Goal: Task Accomplishment & Management: Manage account settings

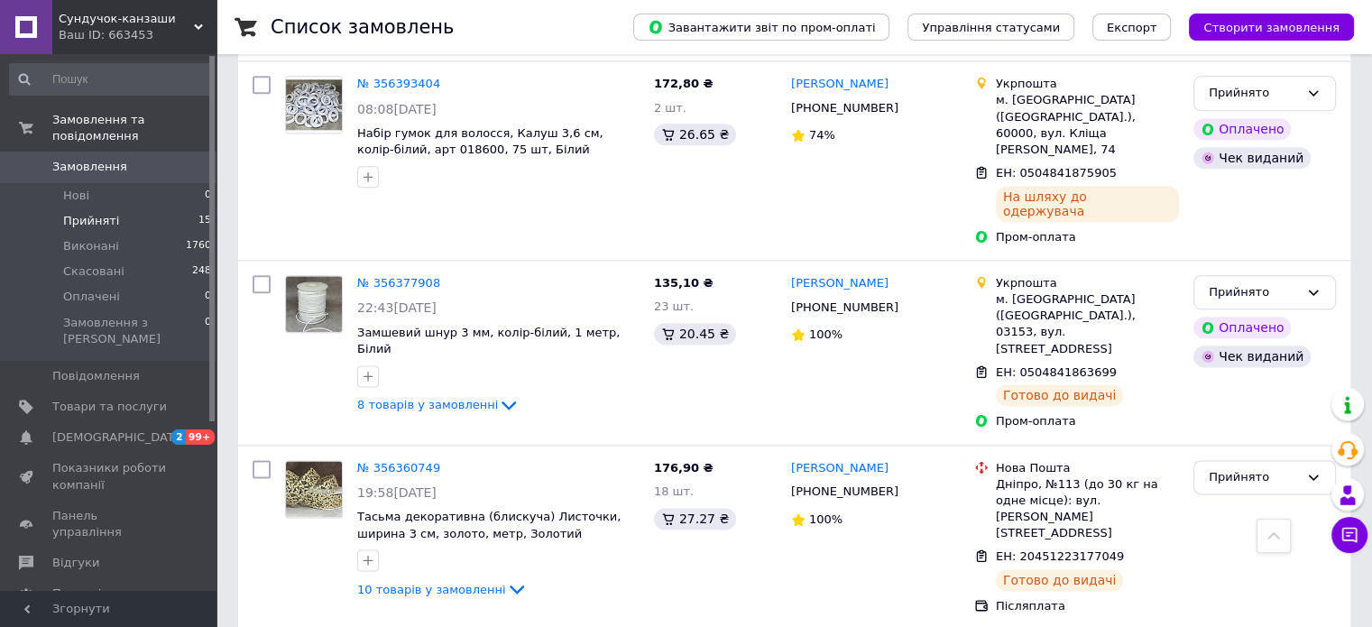
scroll to position [2287, 0]
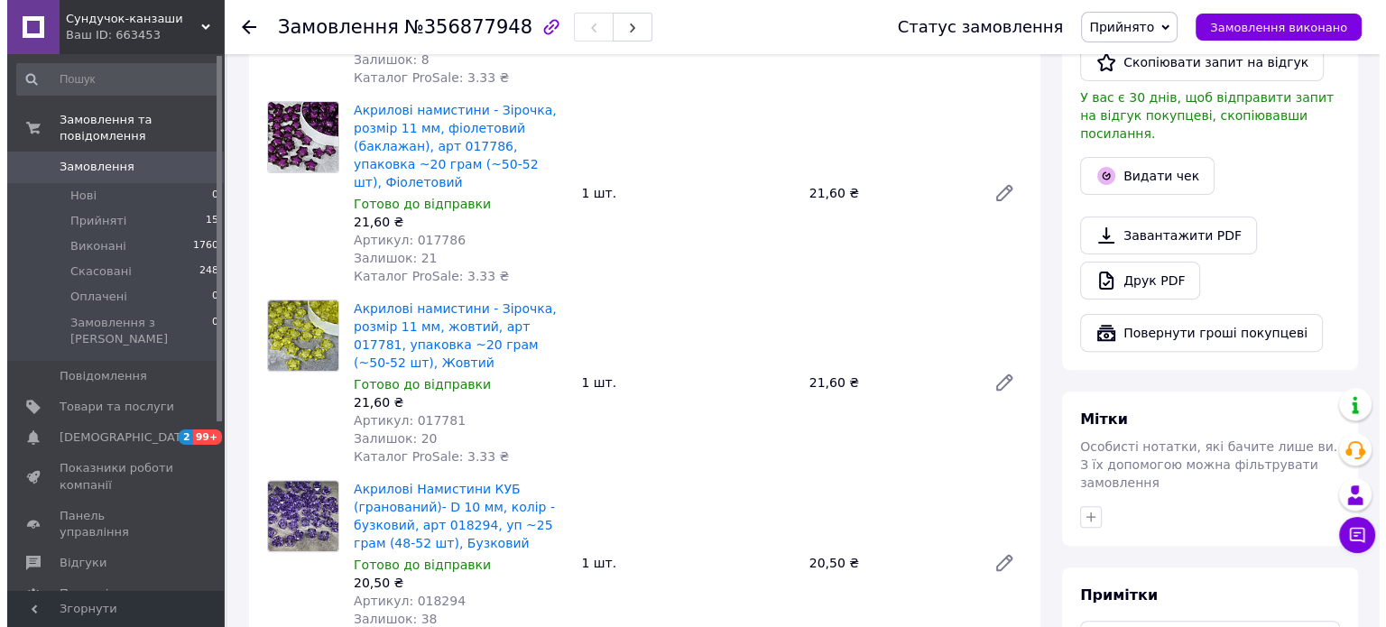
scroll to position [541, 0]
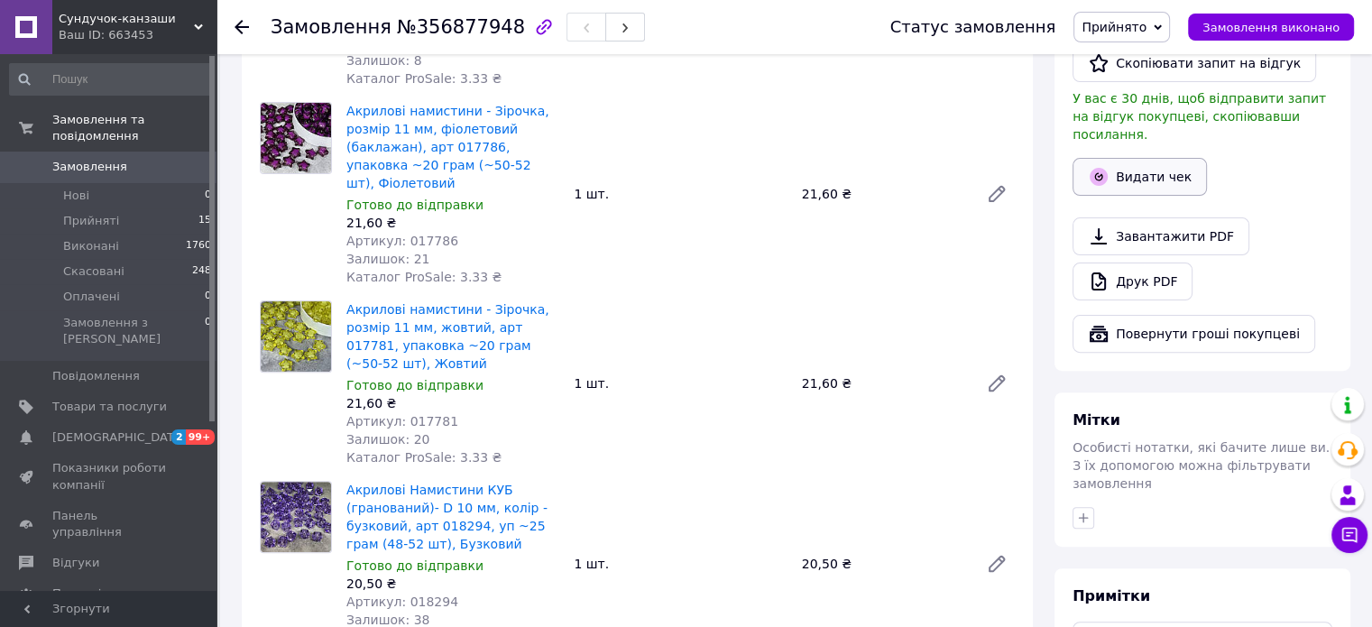
click at [1157, 161] on button "Видати чек" at bounding box center [1140, 177] width 134 height 38
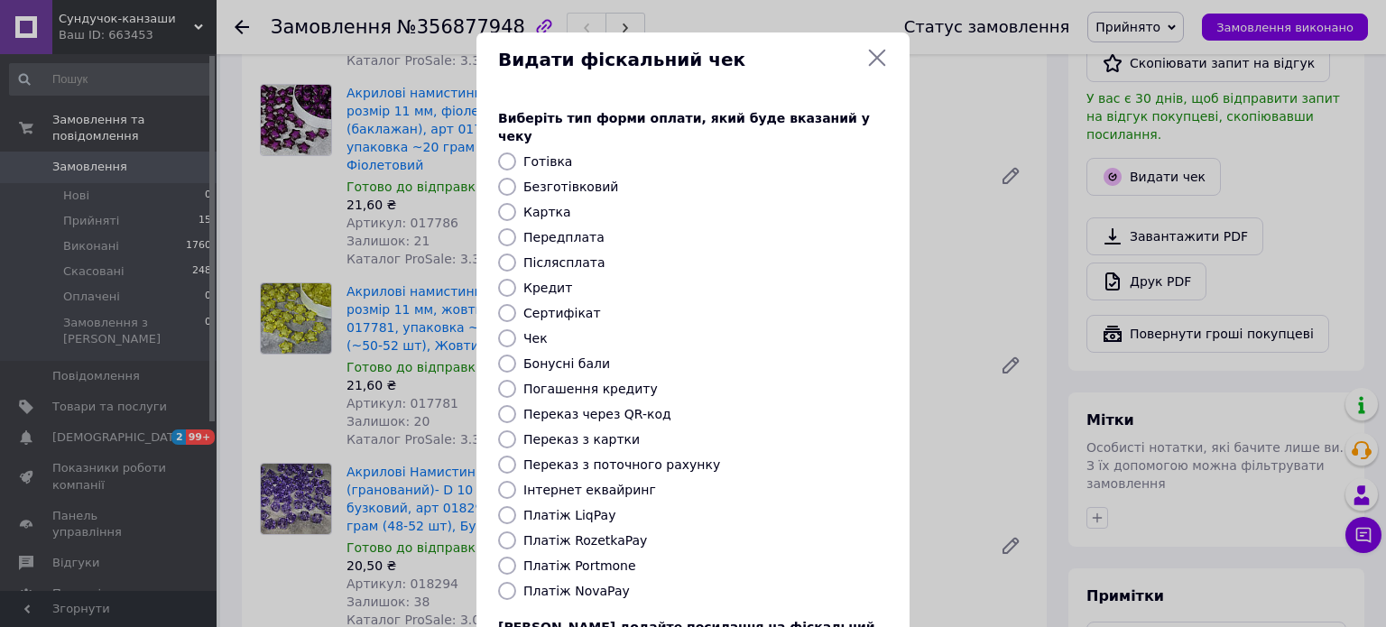
click at [598, 533] on label "Платіж RozetkaPay" at bounding box center [585, 540] width 124 height 14
click at [516, 531] on input "Платіж RozetkaPay" at bounding box center [507, 540] width 18 height 18
radio input "true"
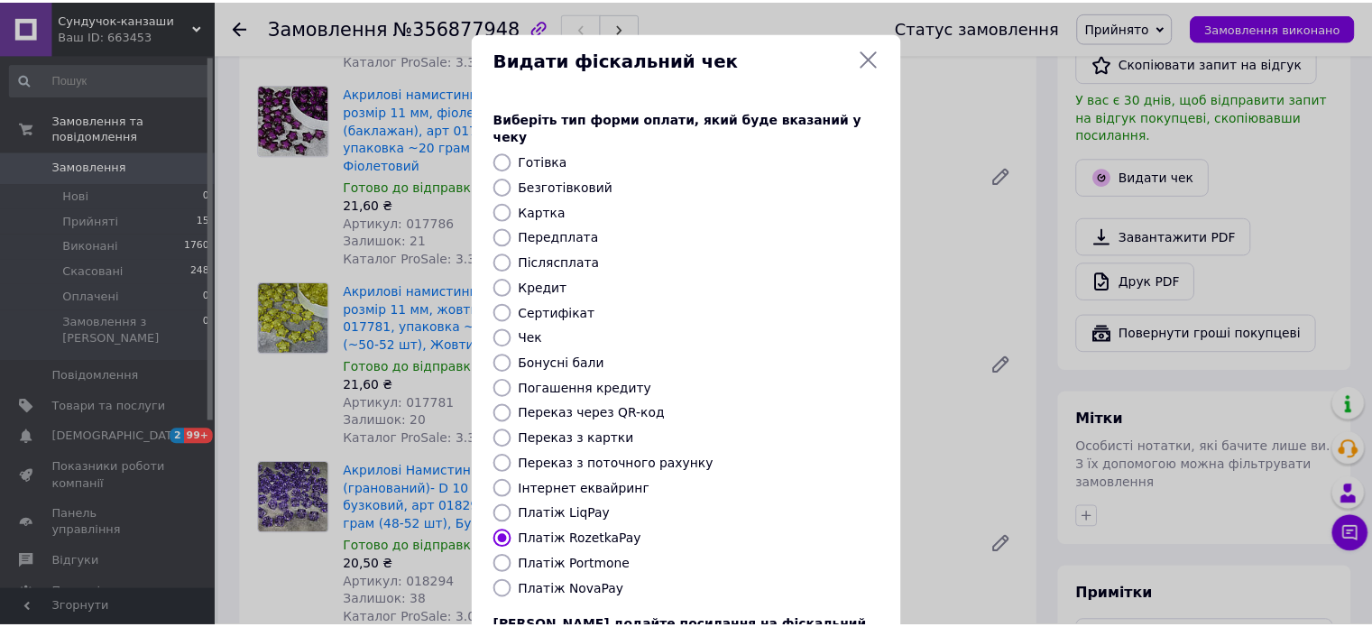
scroll to position [147, 0]
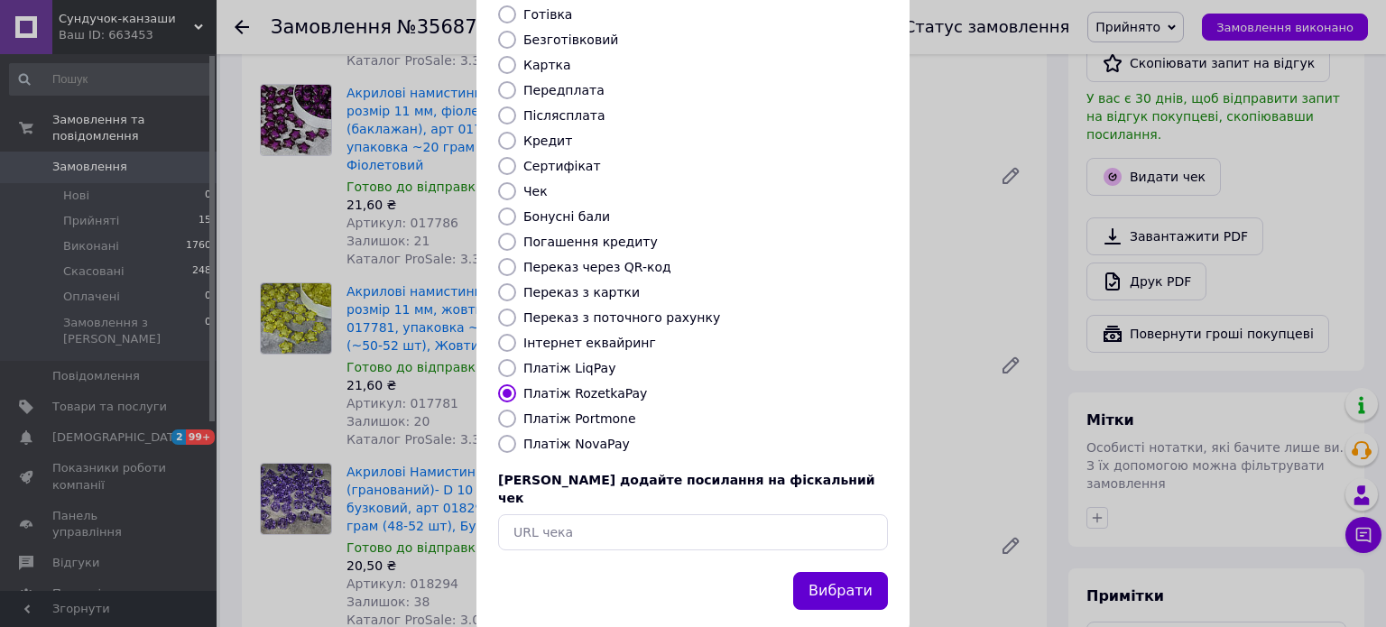
click at [822, 572] on button "Вибрати" at bounding box center [840, 591] width 95 height 39
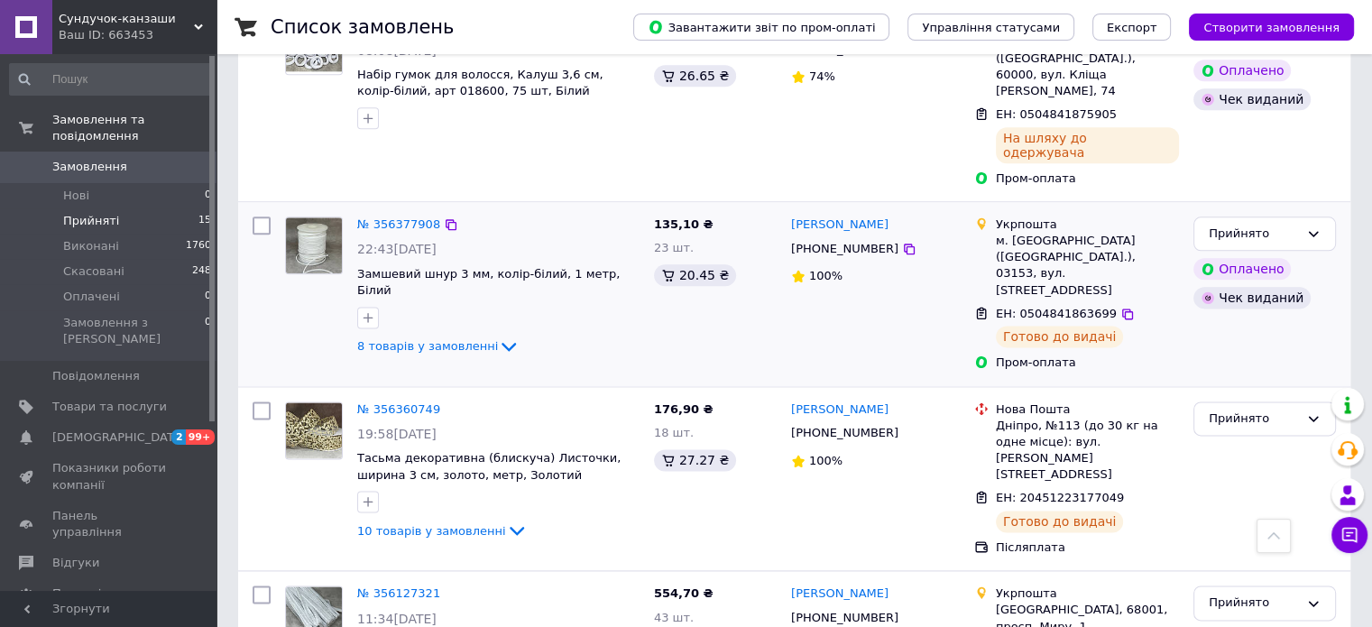
scroll to position [2287, 0]
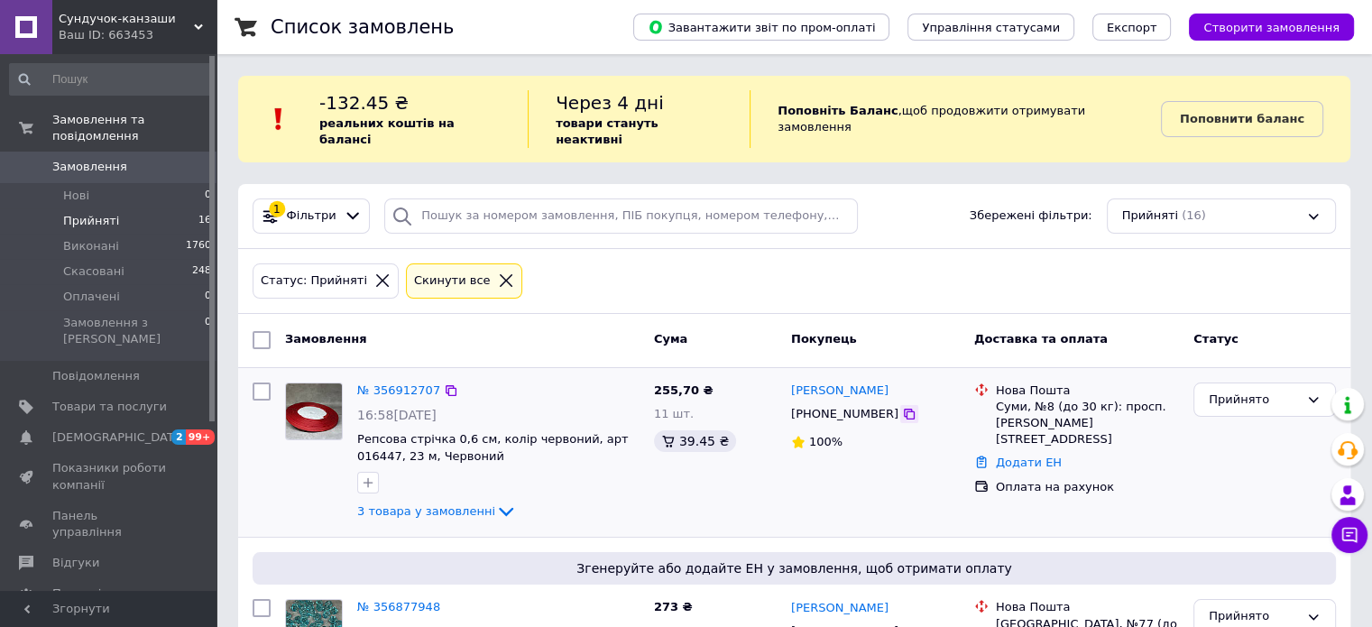
click at [904, 409] on icon at bounding box center [909, 414] width 11 height 11
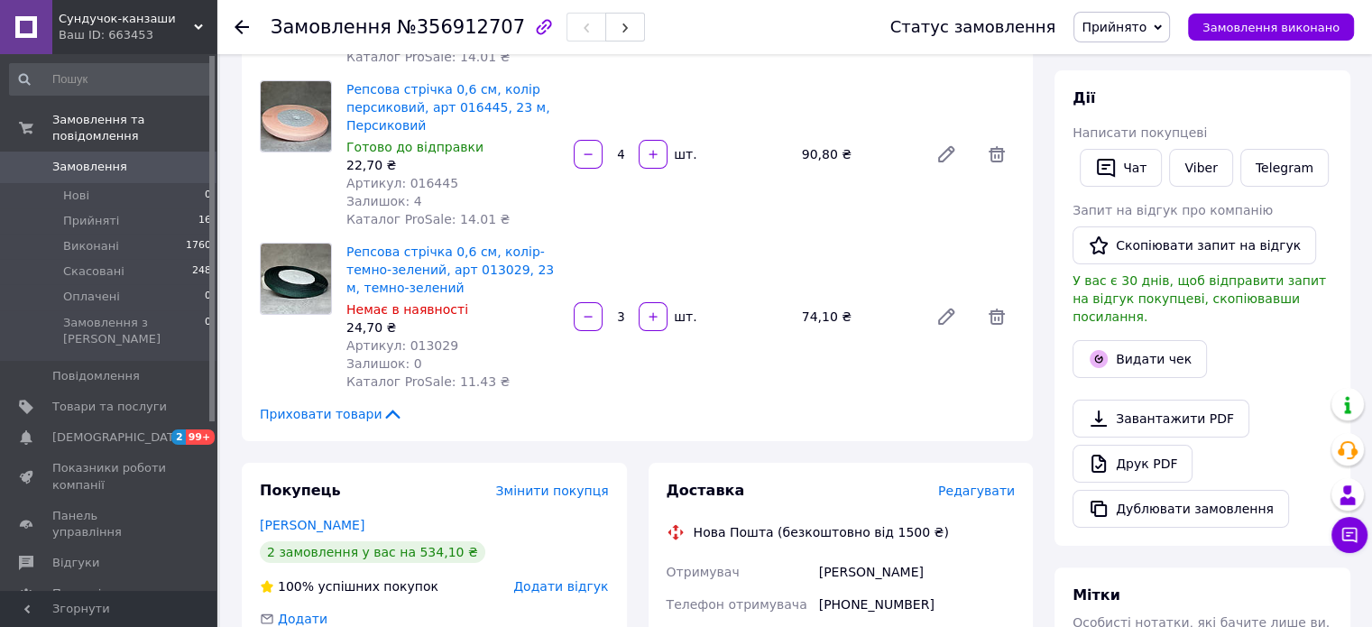
scroll to position [180, 0]
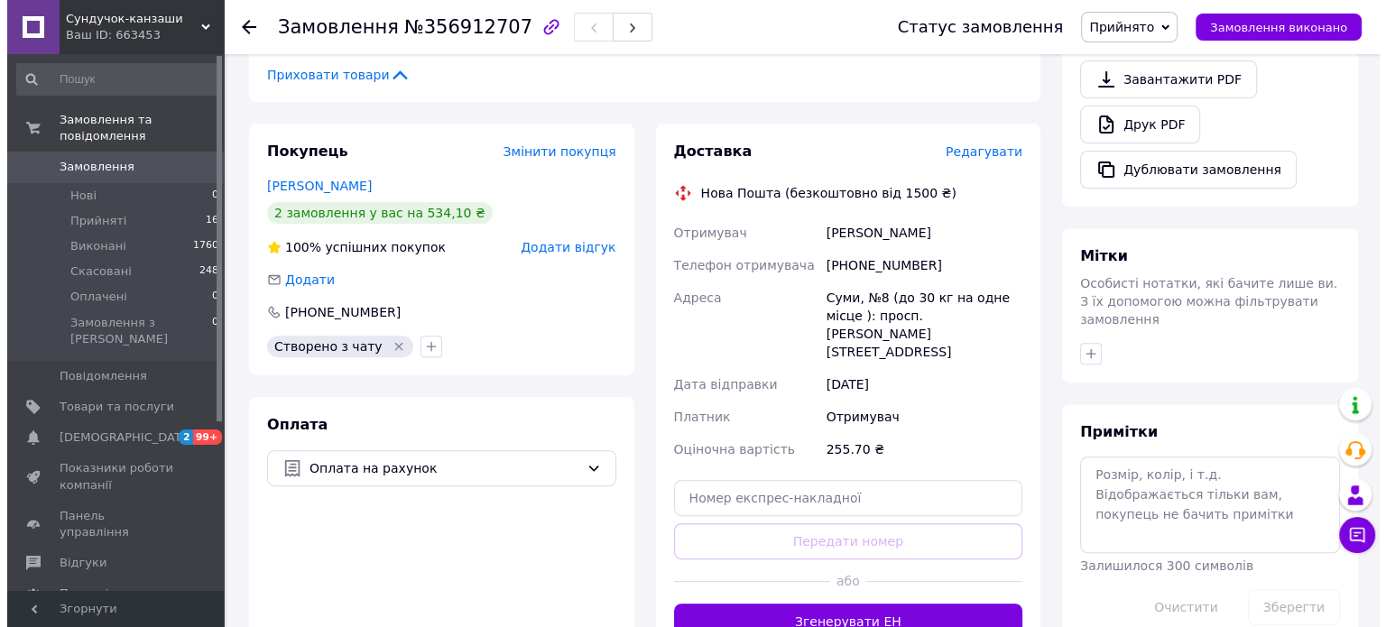
scroll to position [632, 0]
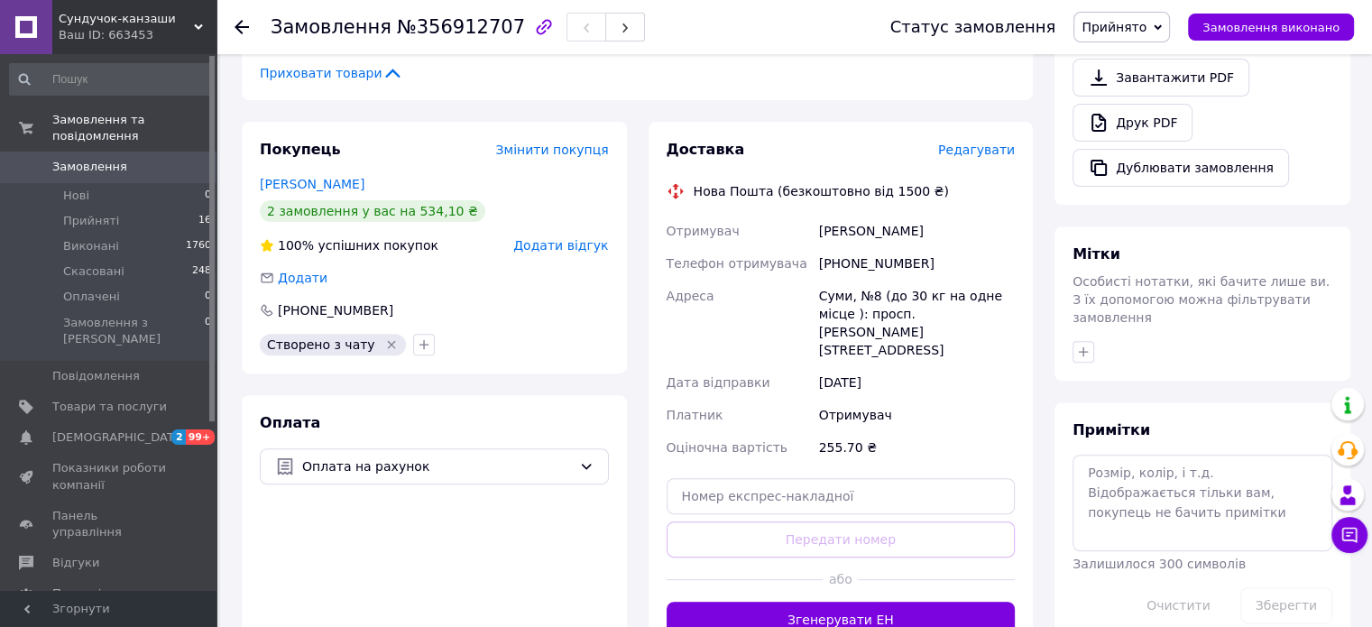
click at [979, 148] on span "Редагувати" at bounding box center [976, 150] width 77 height 14
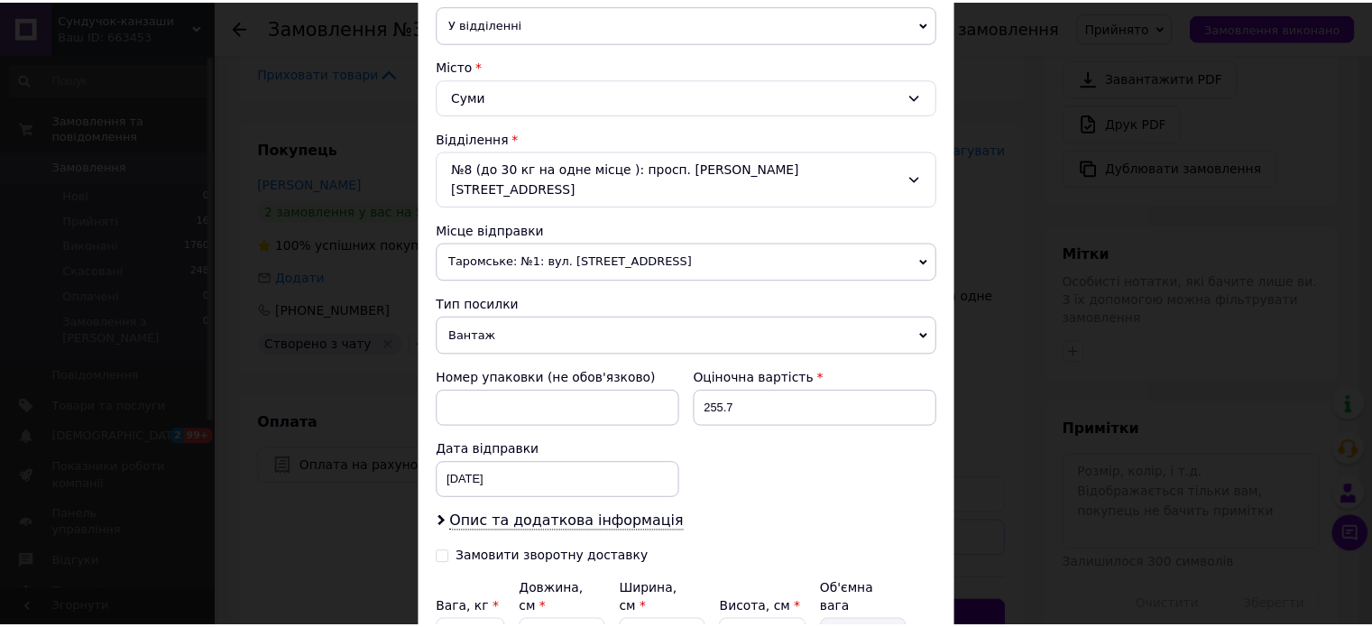
scroll to position [541, 0]
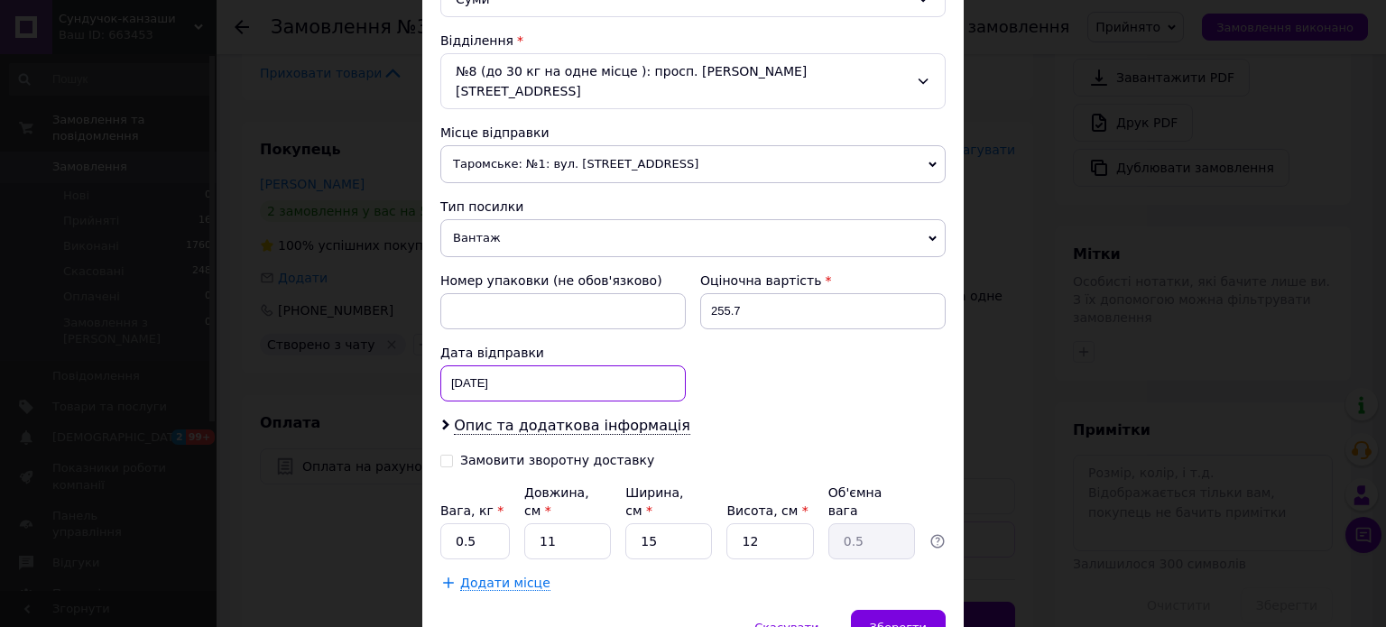
click at [533, 365] on div "[DATE] < 2025 > < Август > Пн Вт Ср Чт Пт Сб Вс 28 29 30 31 1 2 3 4 5 6 7 8 9 1…" at bounding box center [562, 383] width 245 height 36
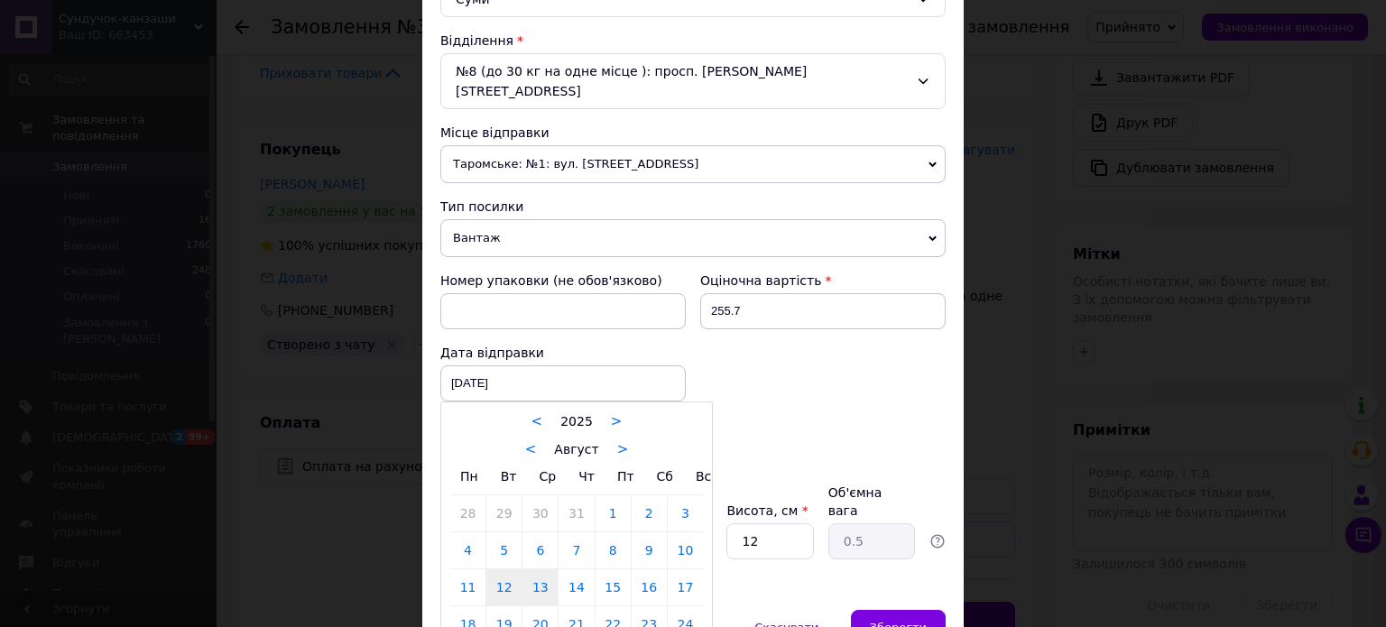
click at [541, 573] on link "13" at bounding box center [539, 587] width 35 height 36
type input "13.08.2025"
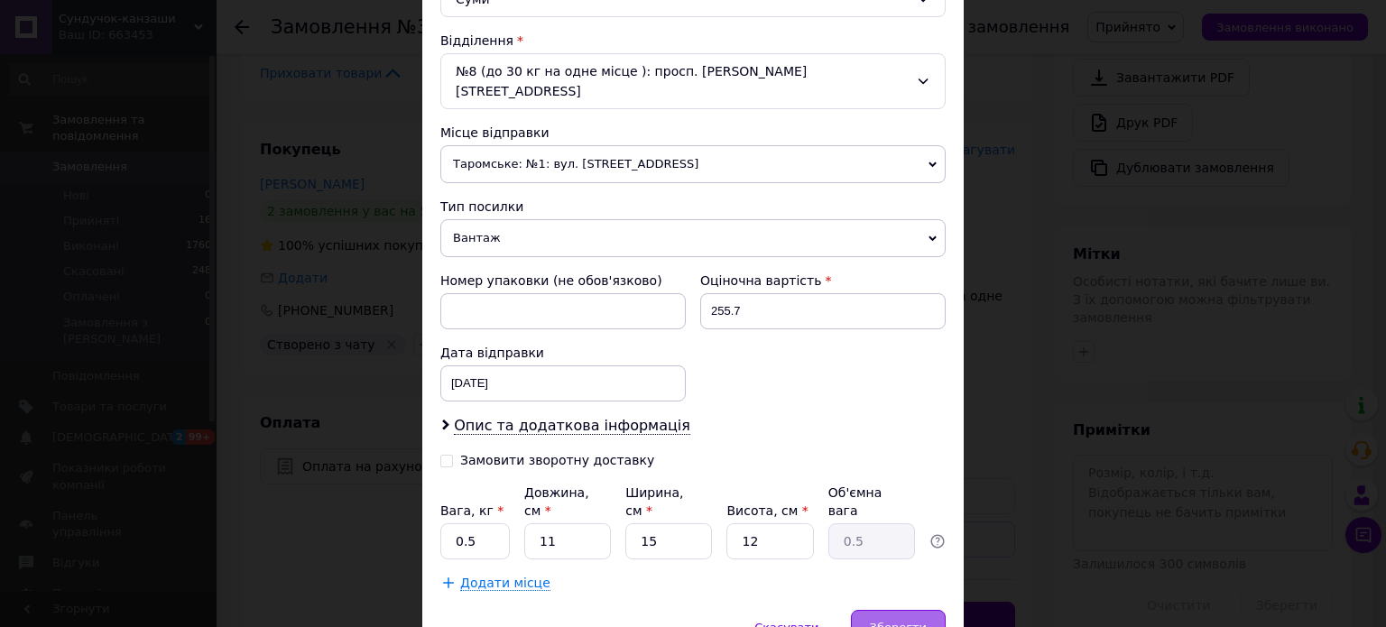
click at [913, 621] on span "Зберегти" at bounding box center [898, 628] width 57 height 14
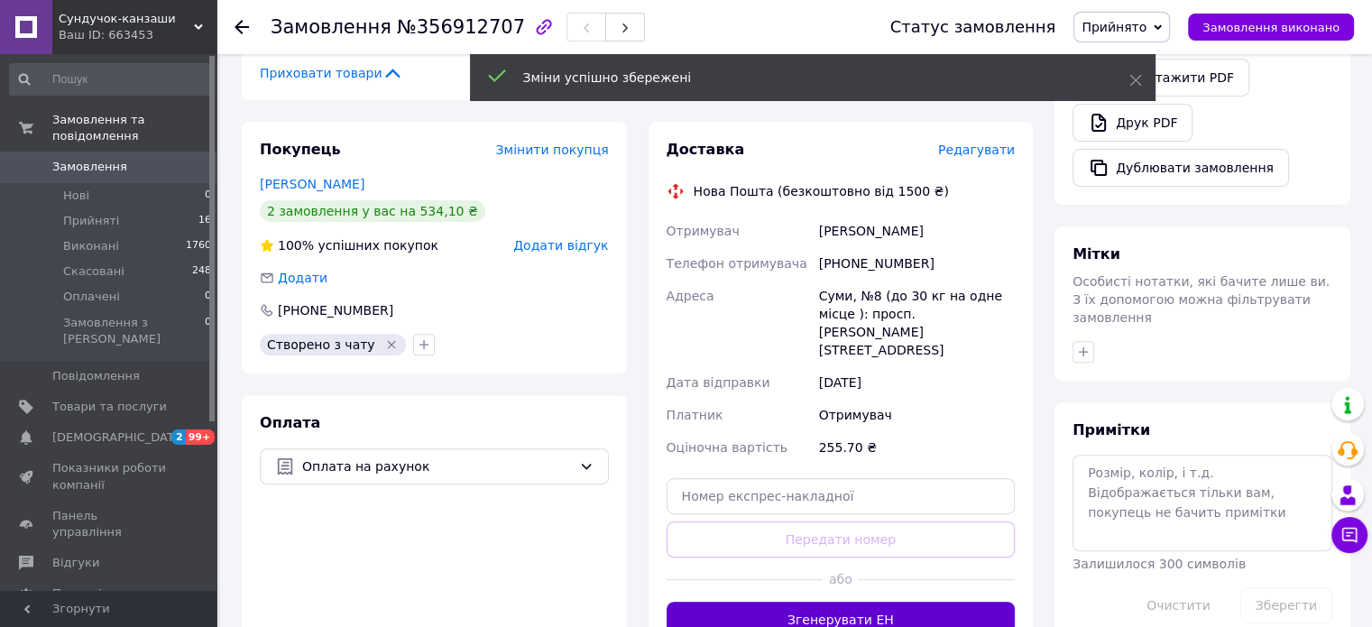
click at [848, 602] on button "Згенерувати ЕН" at bounding box center [841, 620] width 349 height 36
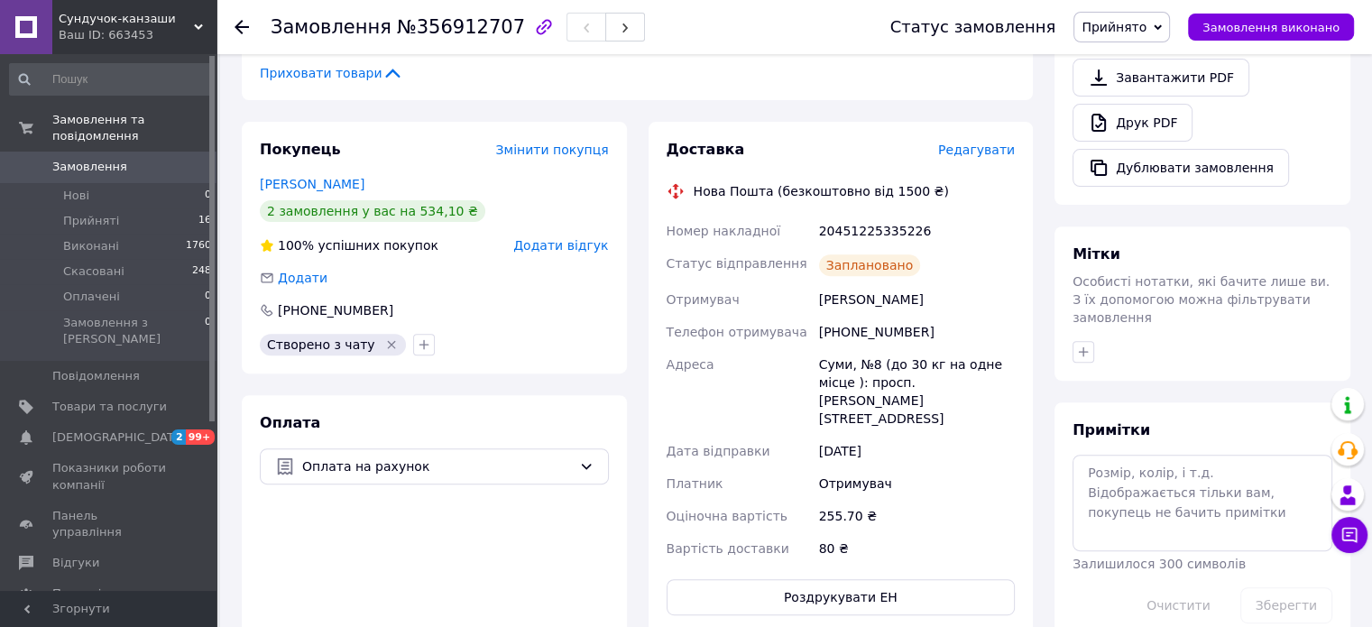
drag, startPoint x: 888, startPoint y: 418, endPoint x: 686, endPoint y: 194, distance: 301.6
click at [686, 194] on div "Доставка Редагувати Нова Пошта (безкоштовно від 1500 ₴) Номер накладної 2045122…" at bounding box center [841, 378] width 349 height 476
copy div "Нова Пошта (безкоштовно від 1500 ₴) Номер накладної 20451225335226 Статус відпр…"
click at [235, 239] on div "Покупець Змінити покупця Федоренко Ксенія 2 замовлення у вас на 534,10 ₴ 100% у…" at bounding box center [434, 378] width 407 height 512
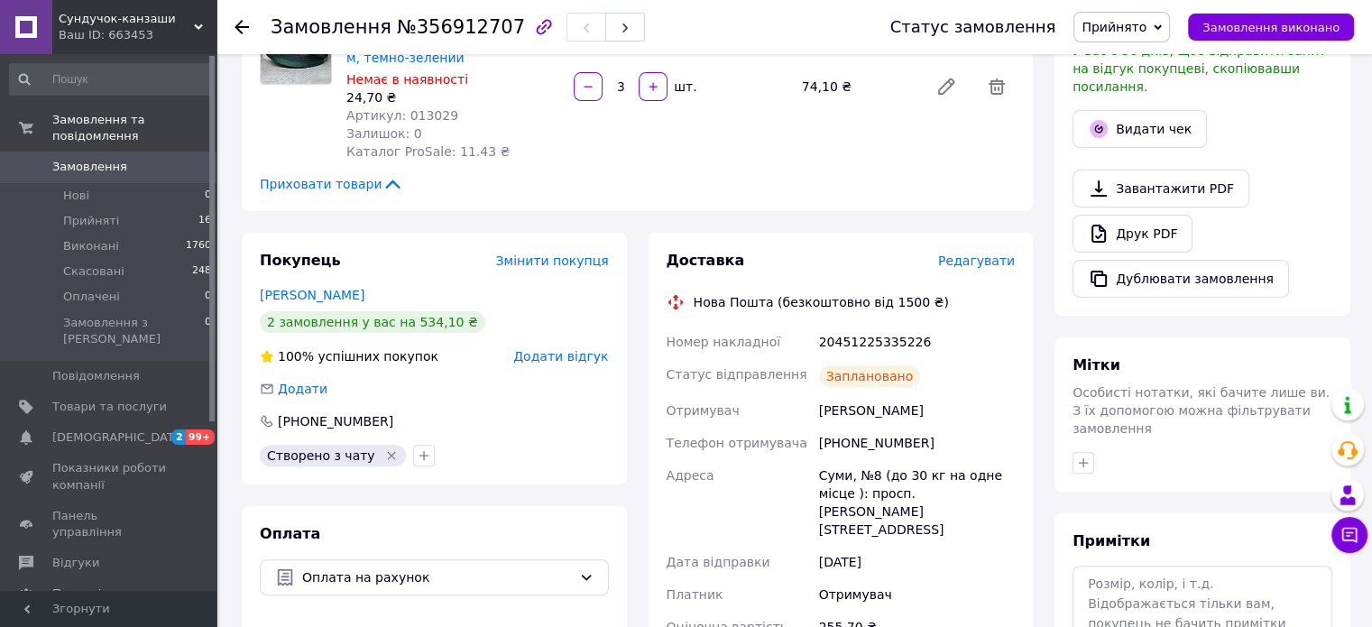
scroll to position [361, 0]
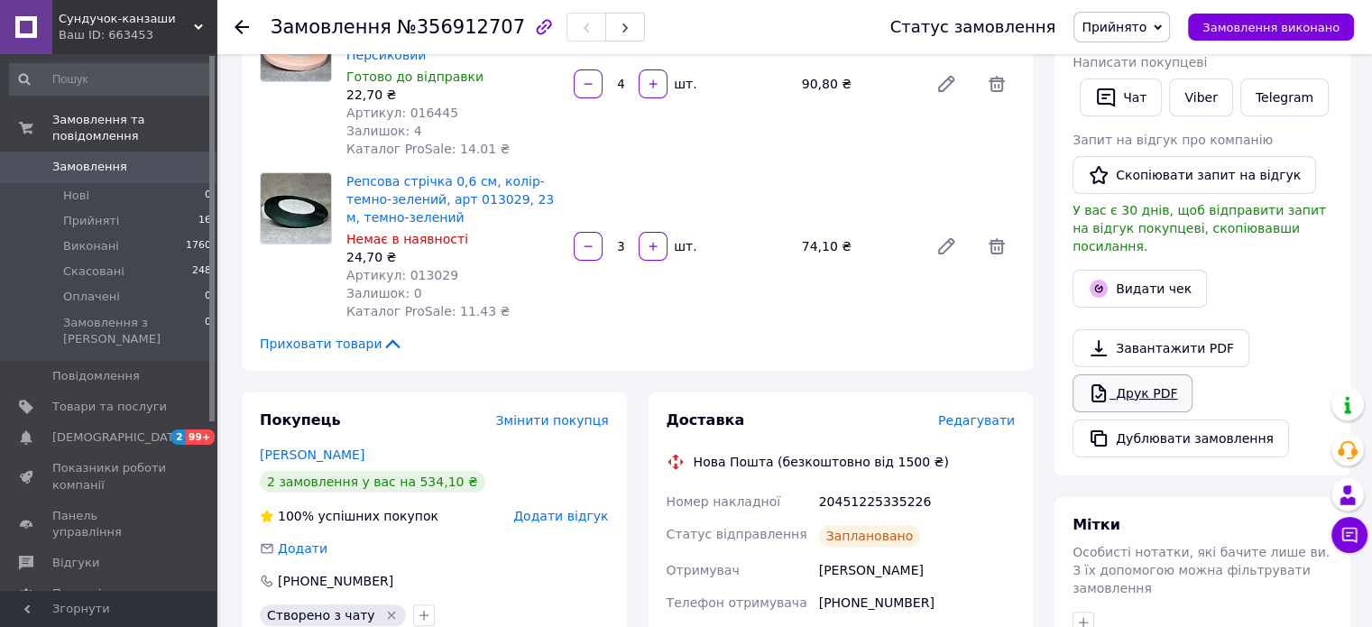
click at [1138, 374] on link "Друк PDF" at bounding box center [1133, 393] width 120 height 38
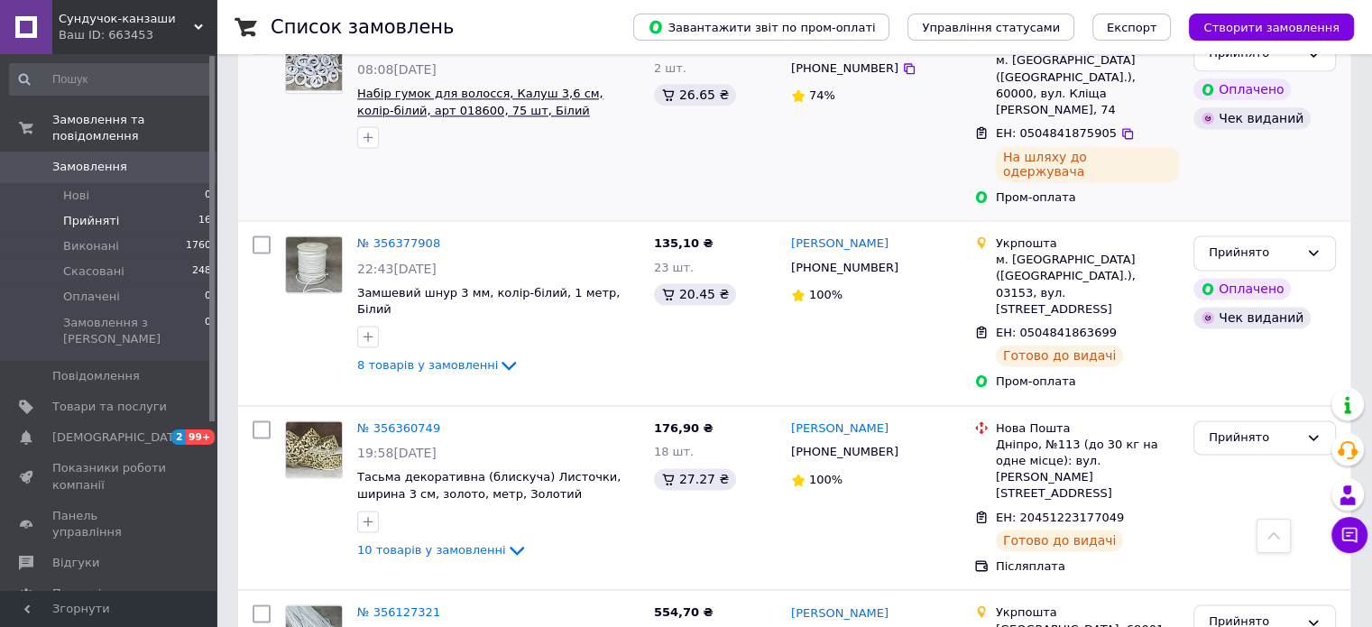
scroll to position [2457, 0]
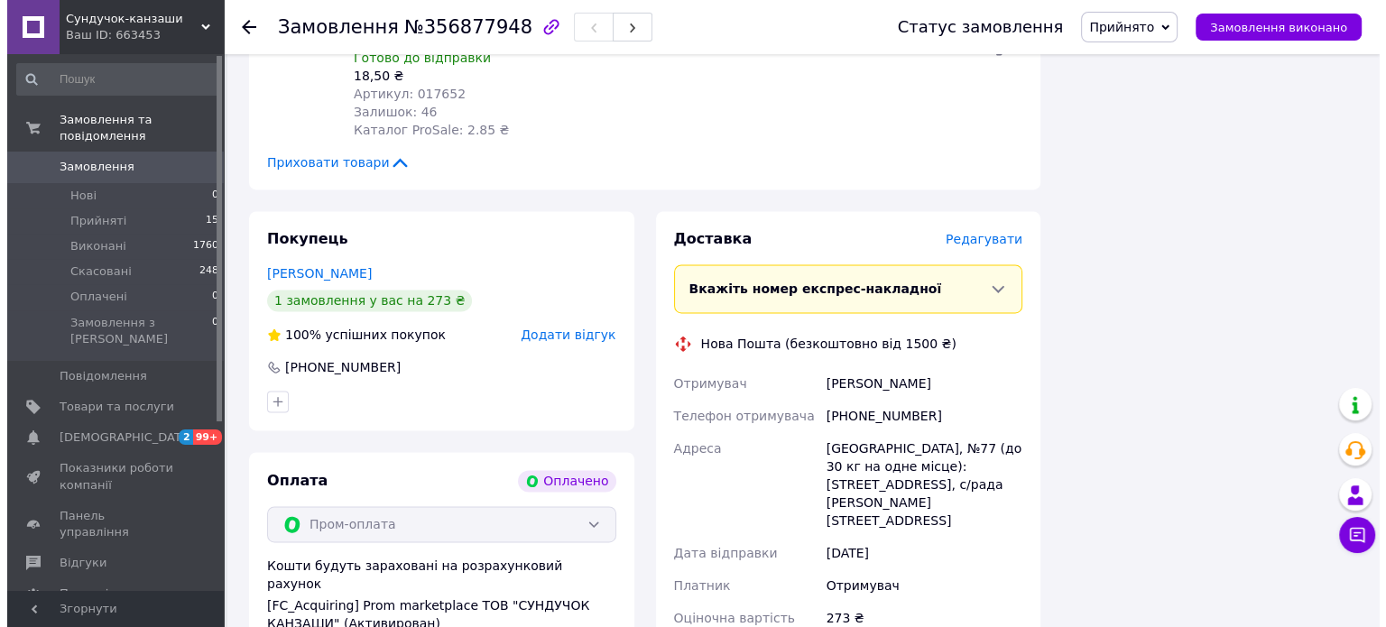
scroll to position [2617, 0]
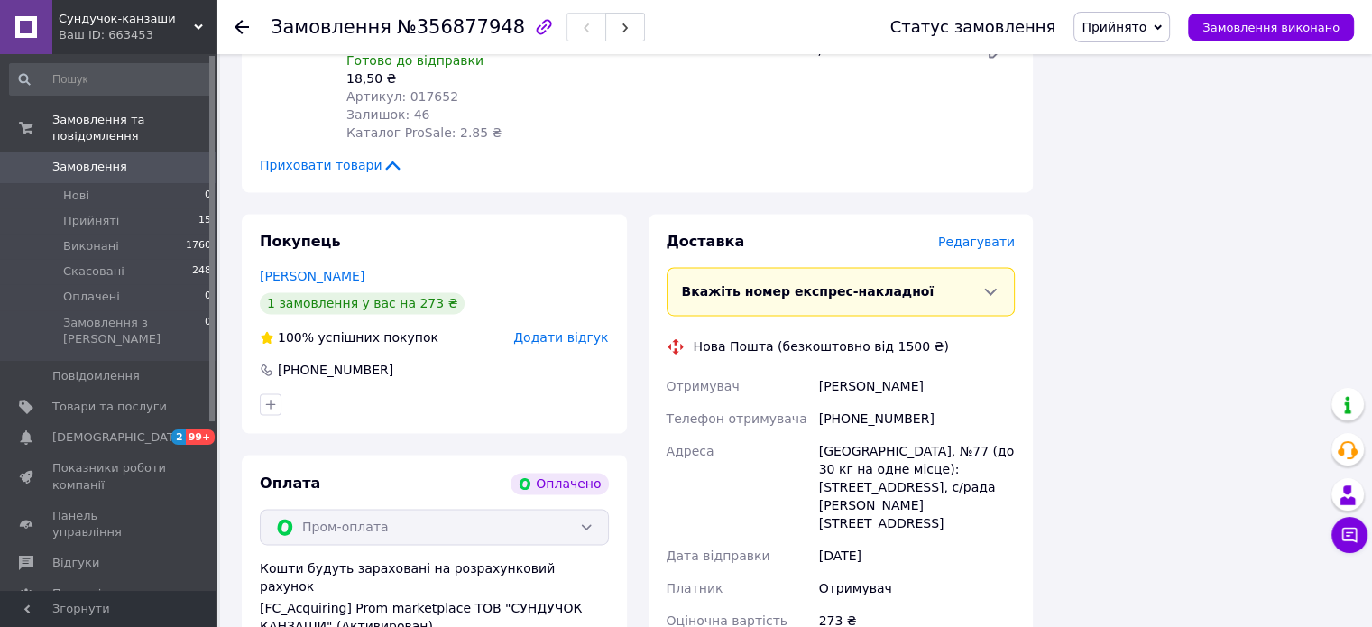
click at [971, 235] on span "Редагувати" at bounding box center [976, 242] width 77 height 14
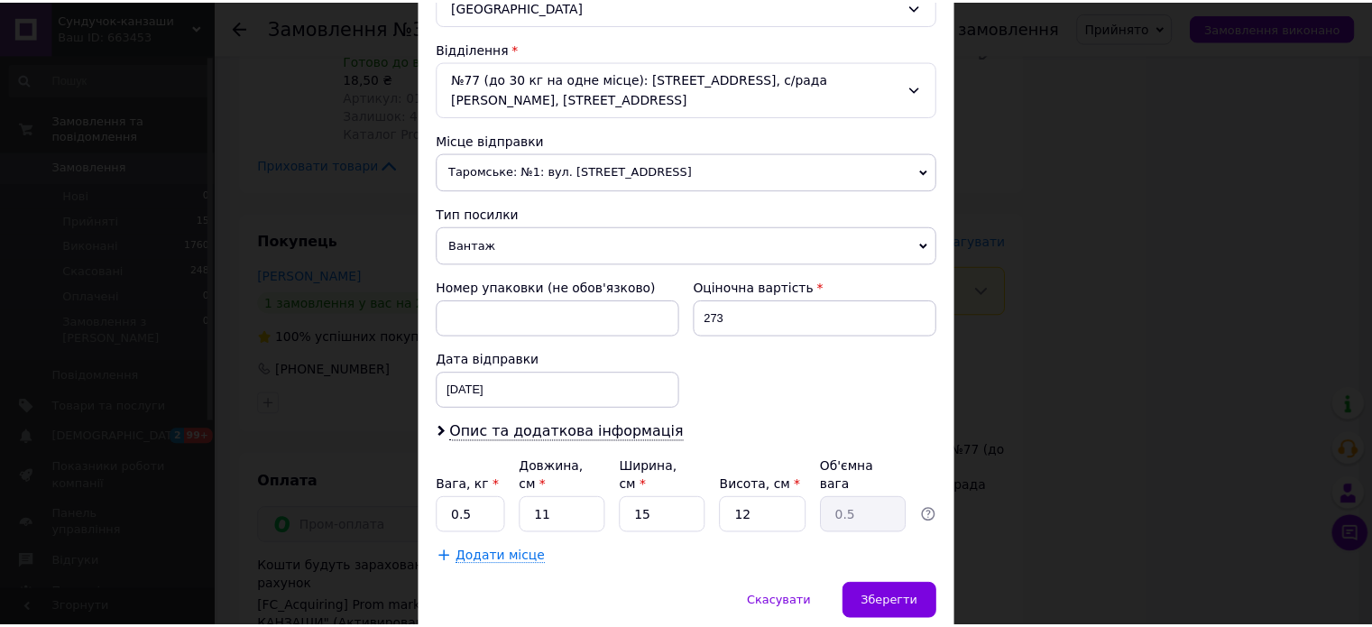
scroll to position [541, 0]
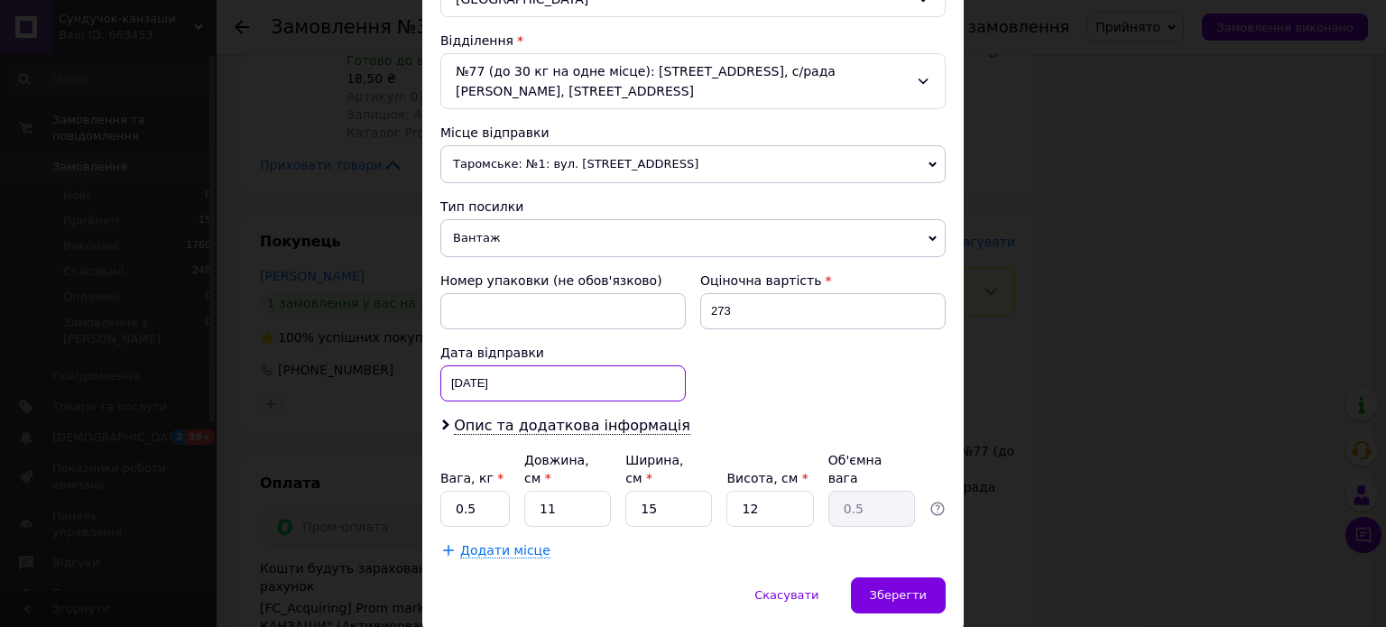
click at [534, 382] on div "12.08.2025 < 2025 > < Август > Пн Вт Ср Чт Пт Сб Вс 28 29 30 31 1 2 3 4 5 6 7 8…" at bounding box center [562, 383] width 245 height 36
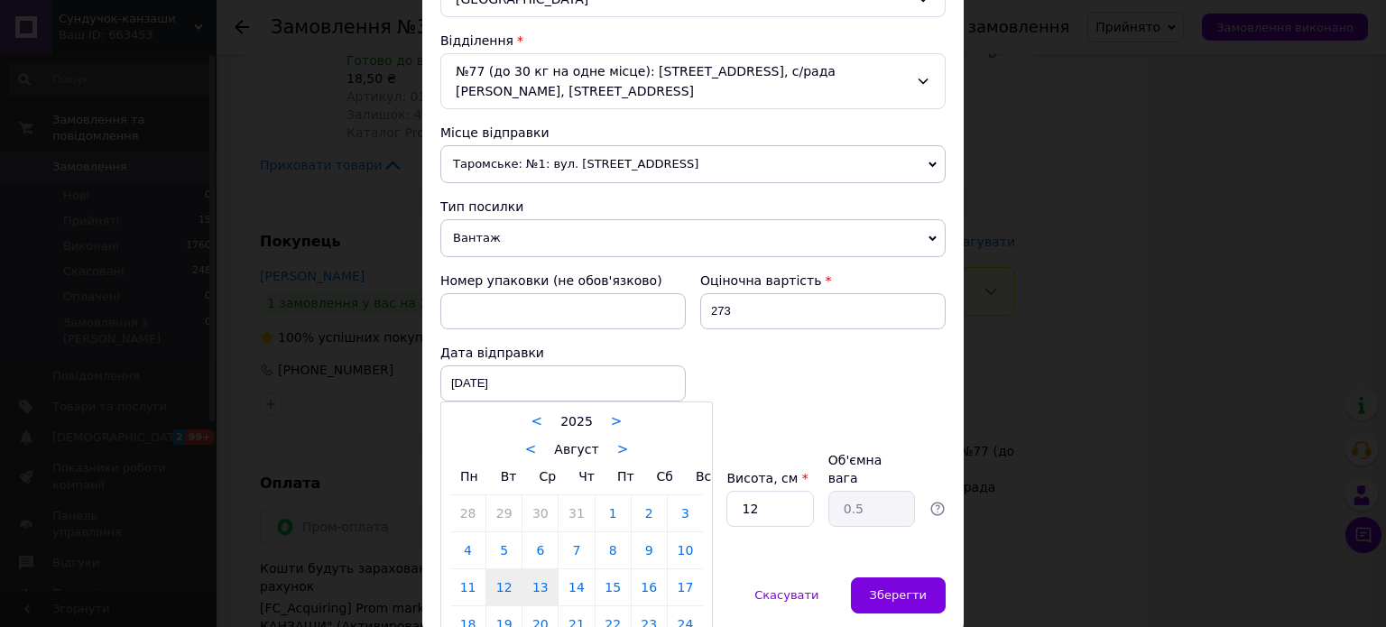
drag, startPoint x: 538, startPoint y: 587, endPoint x: 571, endPoint y: 587, distance: 33.4
click at [539, 587] on link "13" at bounding box center [539, 587] width 35 height 36
type input "13.08.2025"
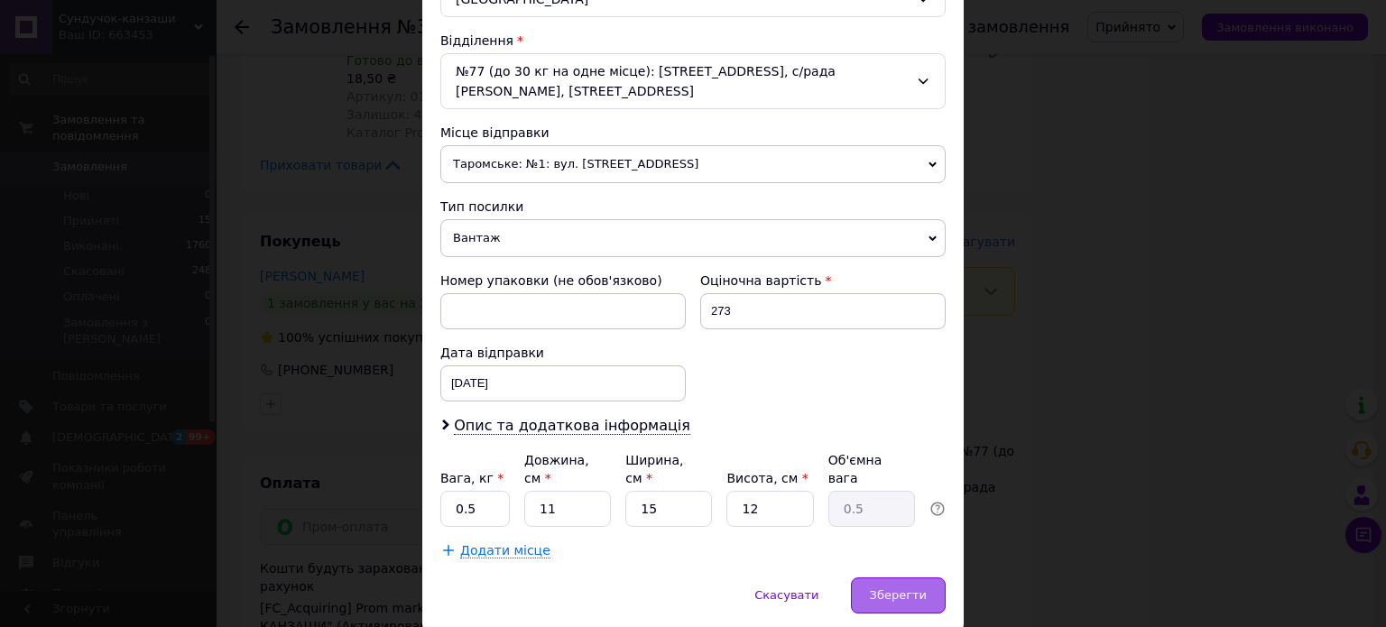
click at [894, 580] on div "Зберегти" at bounding box center [898, 596] width 95 height 36
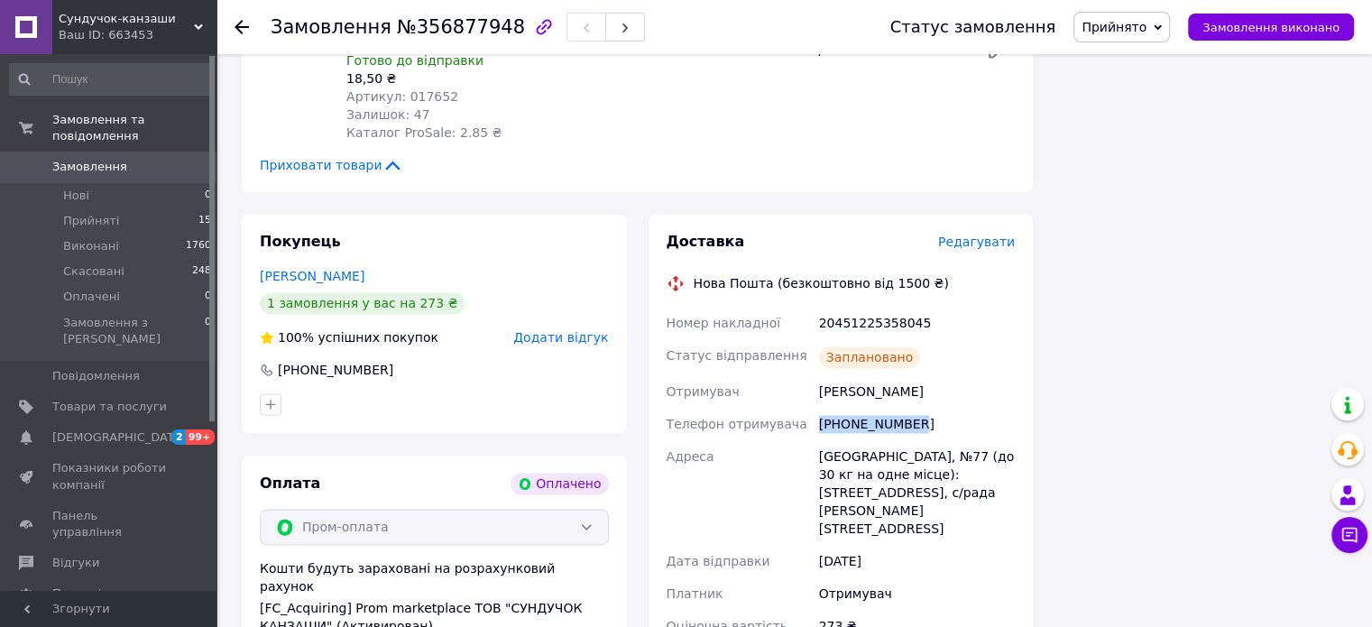
drag, startPoint x: 922, startPoint y: 260, endPoint x: 822, endPoint y: 260, distance: 100.2
click at [822, 408] on div "[PHONE_NUMBER]" at bounding box center [917, 424] width 203 height 32
copy div "[PHONE_NUMBER]"
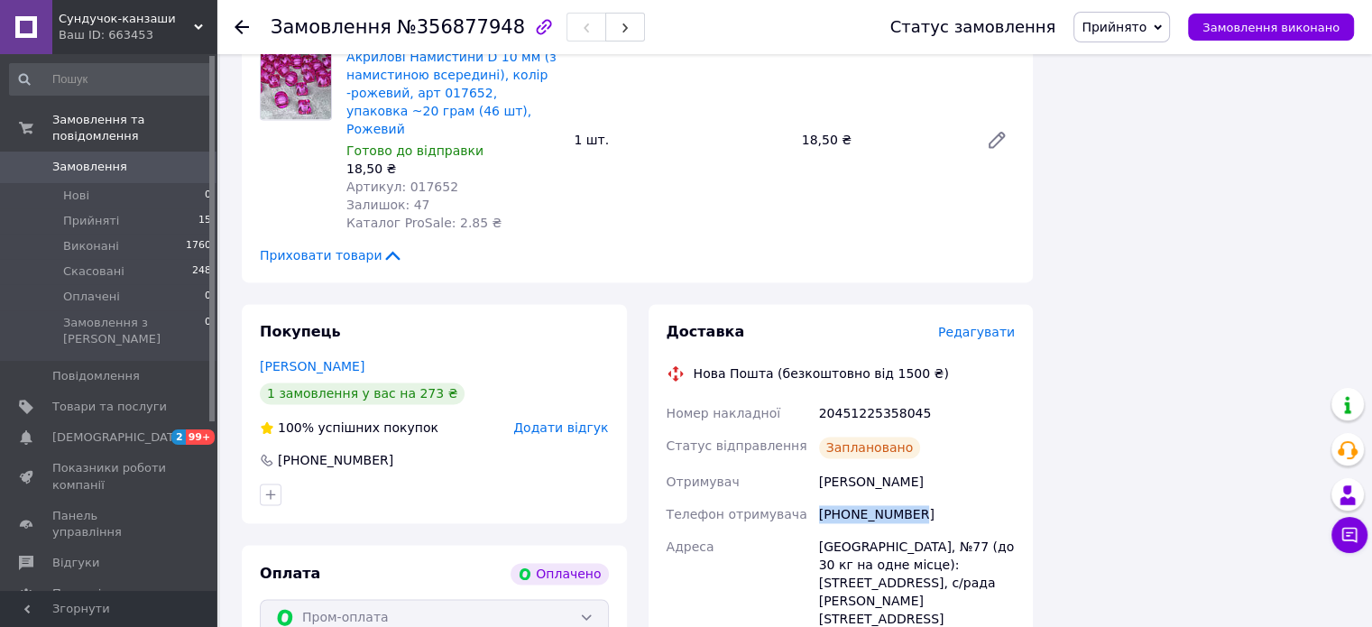
drag, startPoint x: 517, startPoint y: 28, endPoint x: 525, endPoint y: 64, distance: 37.0
click at [536, 28] on icon "button" at bounding box center [543, 26] width 15 height 15
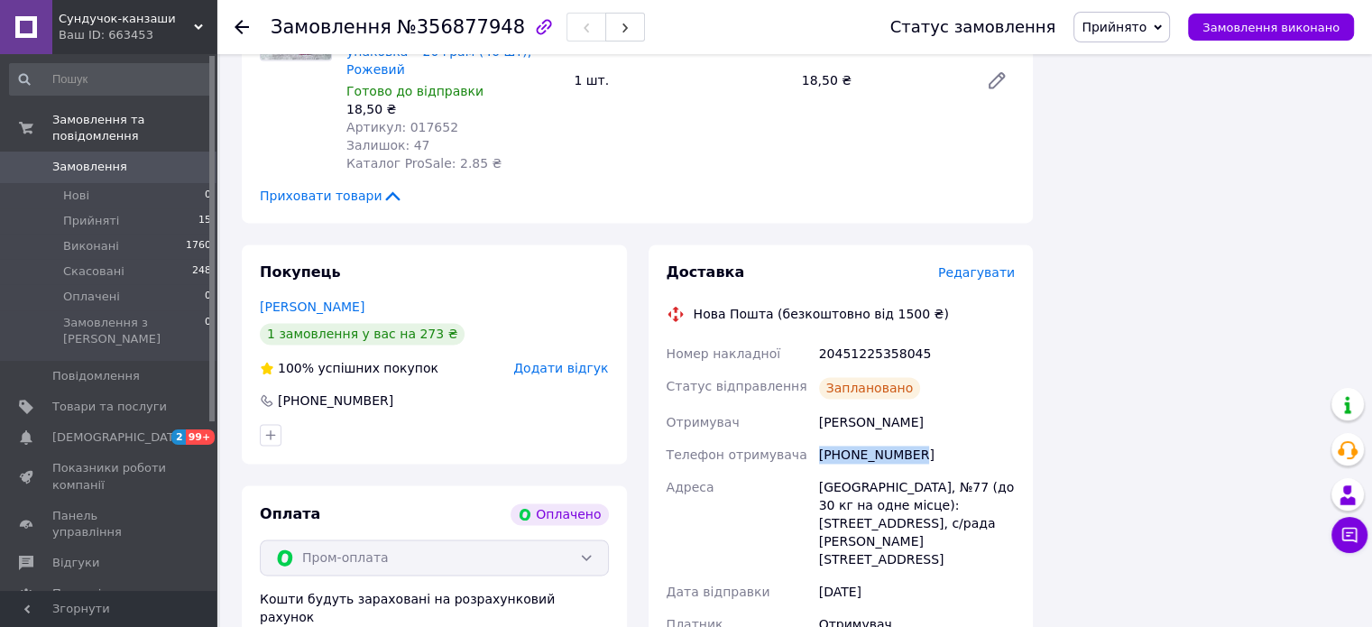
scroll to position [2617, 0]
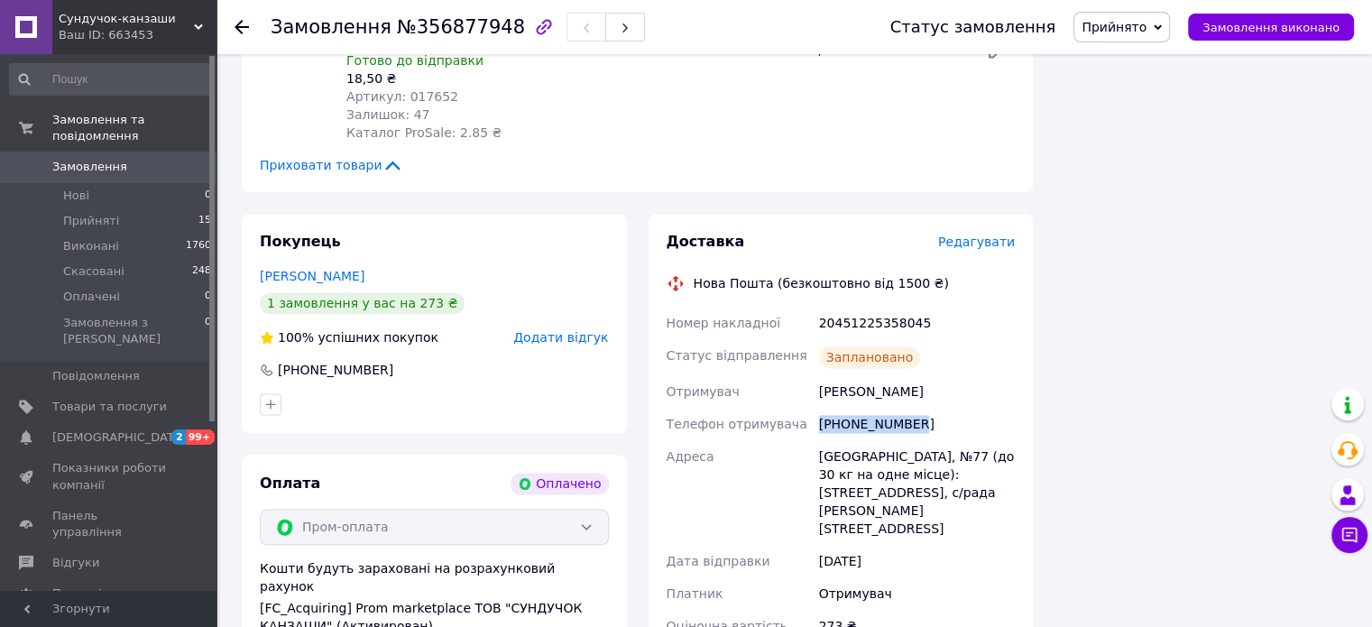
drag, startPoint x: 888, startPoint y: 365, endPoint x: 664, endPoint y: 123, distance: 330.1
click at [667, 232] on div "Доставка Редагувати Нова Пошта (безкоштовно від 1500 ₴) Номер накладної 2045122…" at bounding box center [841, 479] width 349 height 494
copy div "Нова Пошта (безкоштовно від 1500 ₴) Номер накладної 20451225358045 Статус відпр…"
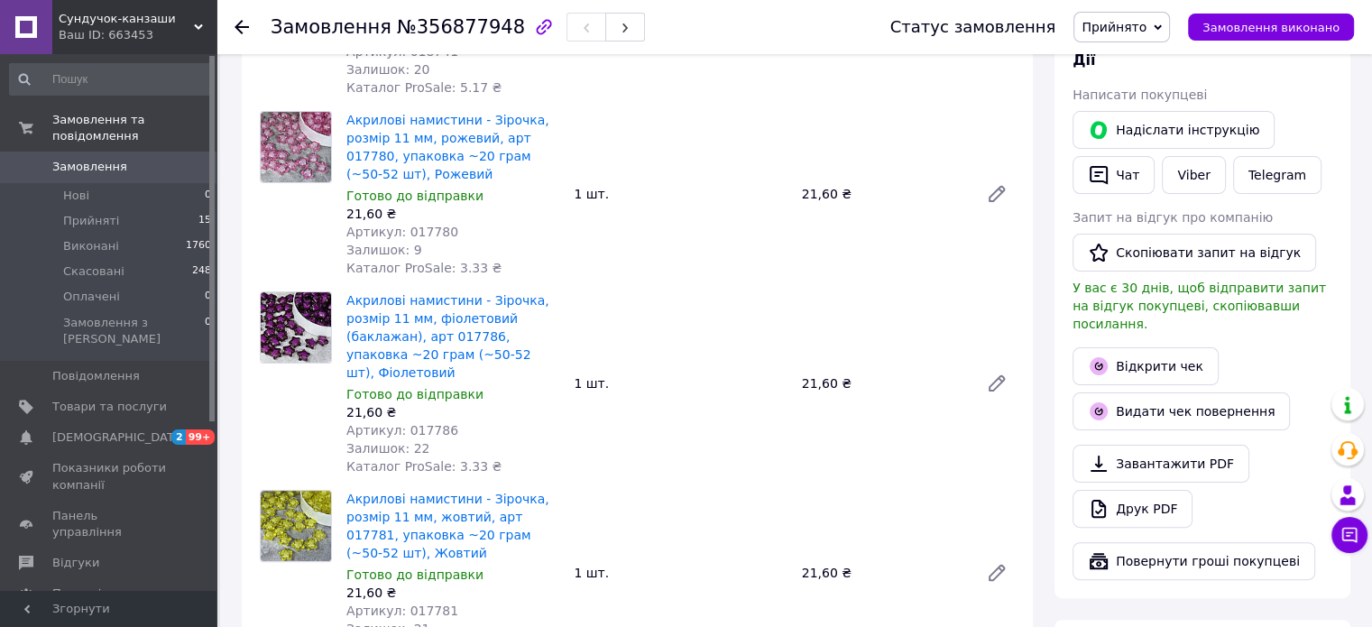
scroll to position [451, 0]
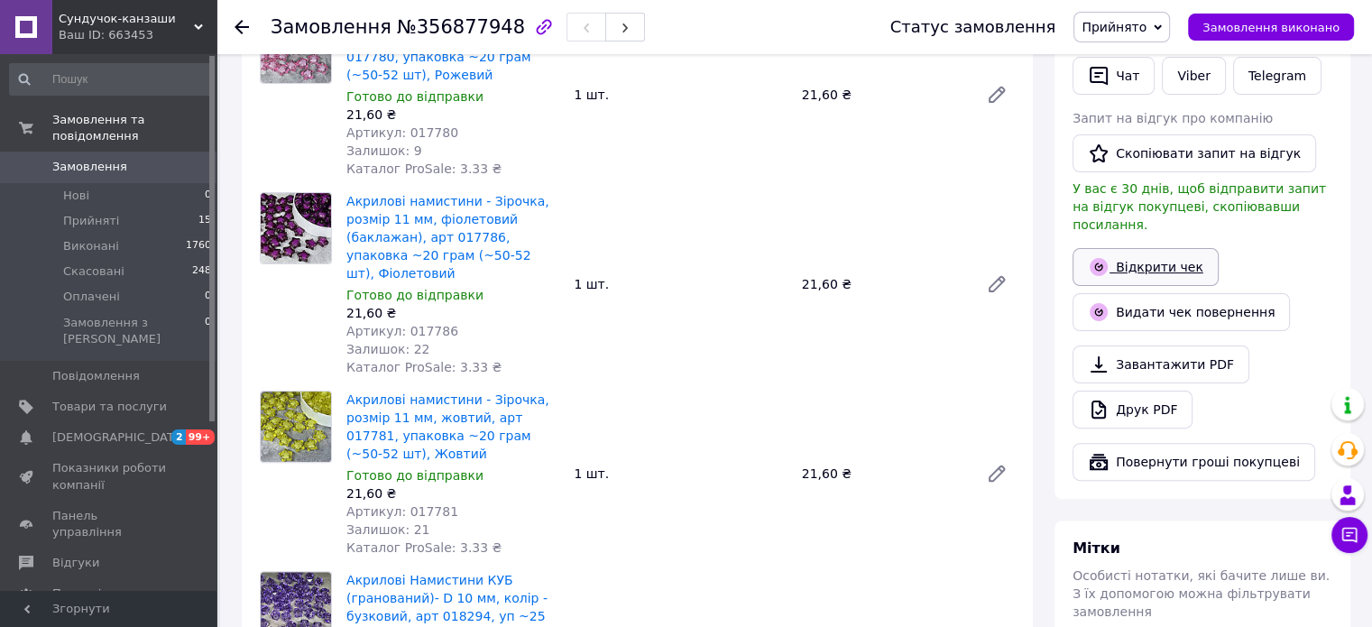
click at [1134, 257] on link "Відкрити чек" at bounding box center [1146, 267] width 146 height 38
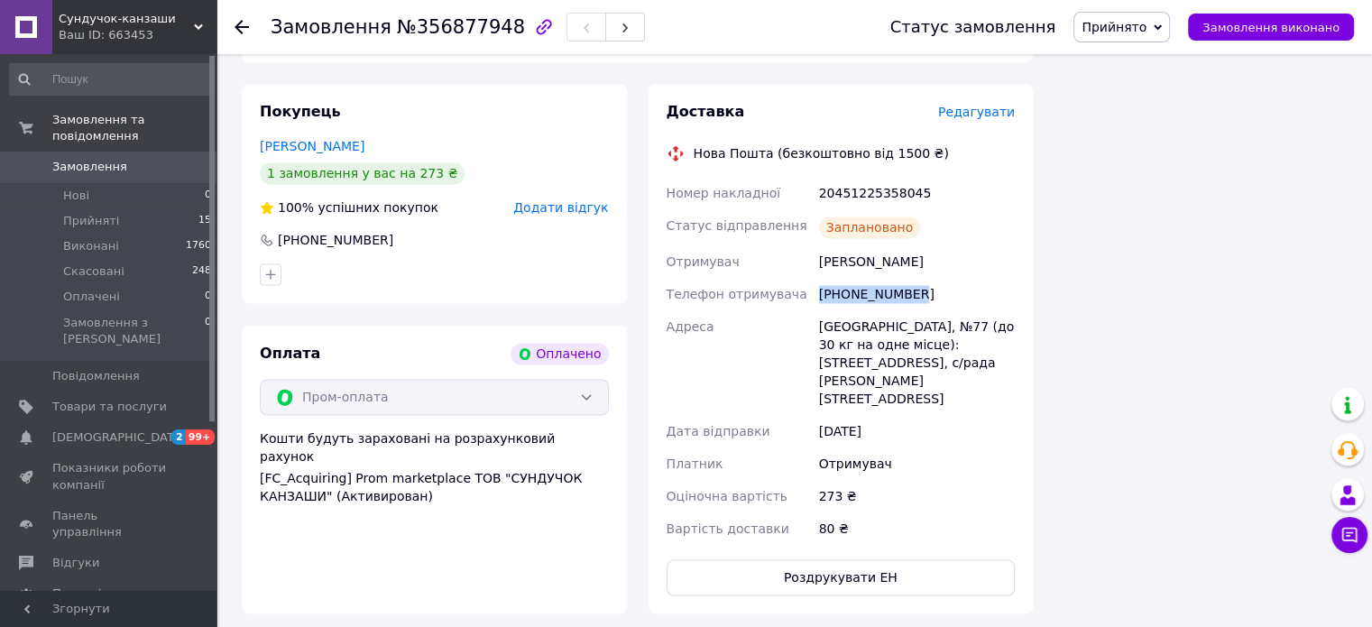
scroll to position [2617, 0]
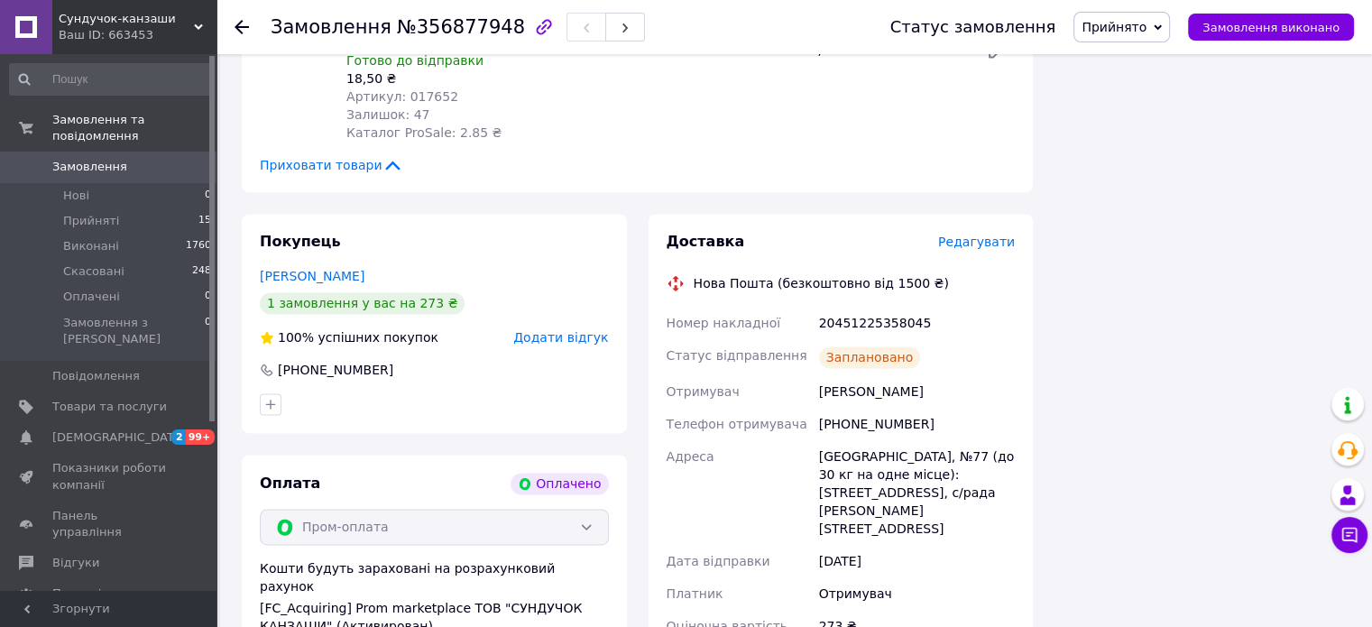
click at [954, 610] on div "273 ₴" at bounding box center [917, 626] width 203 height 32
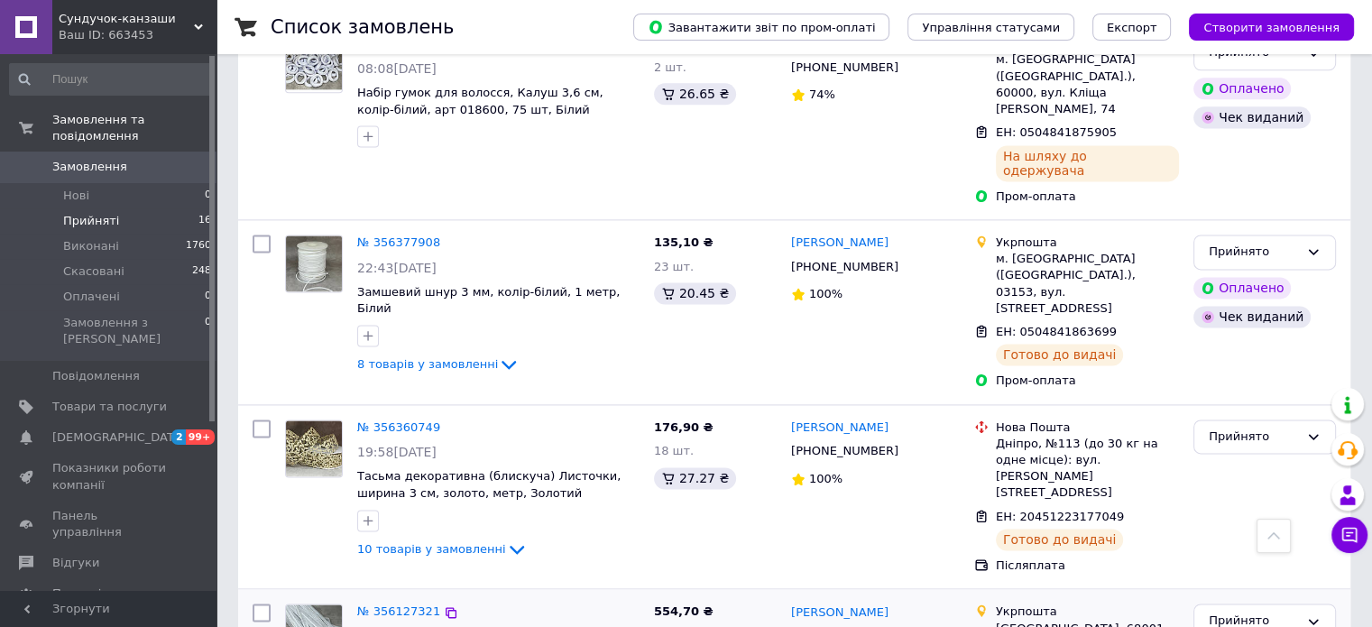
scroll to position [2457, 0]
